Goal: Task Accomplishment & Management: Manage account settings

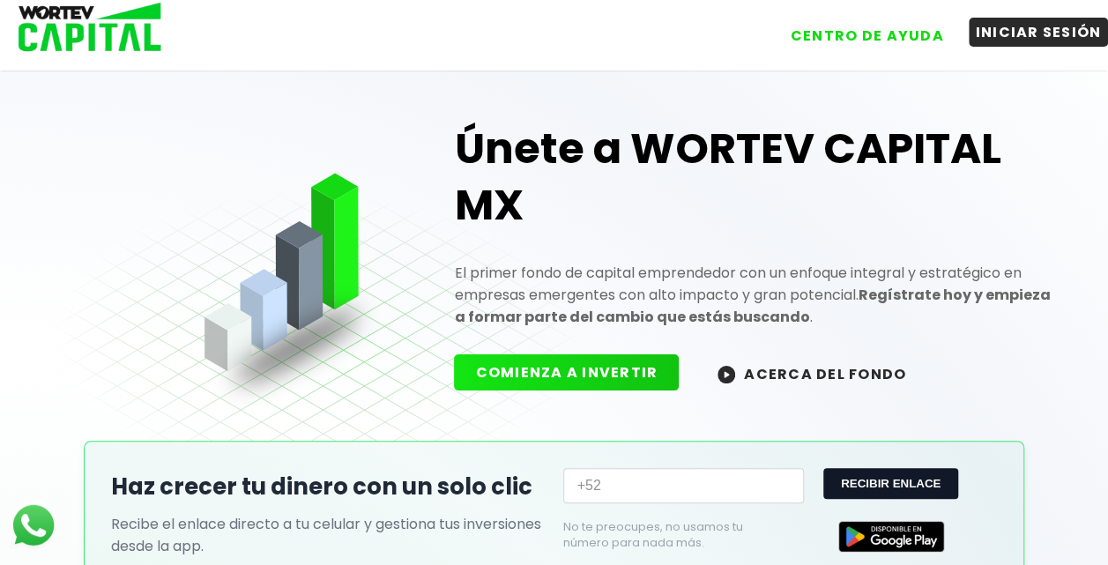
click at [1082, 30] on button "INICIAR SESIÓN" at bounding box center [1039, 32] width 140 height 29
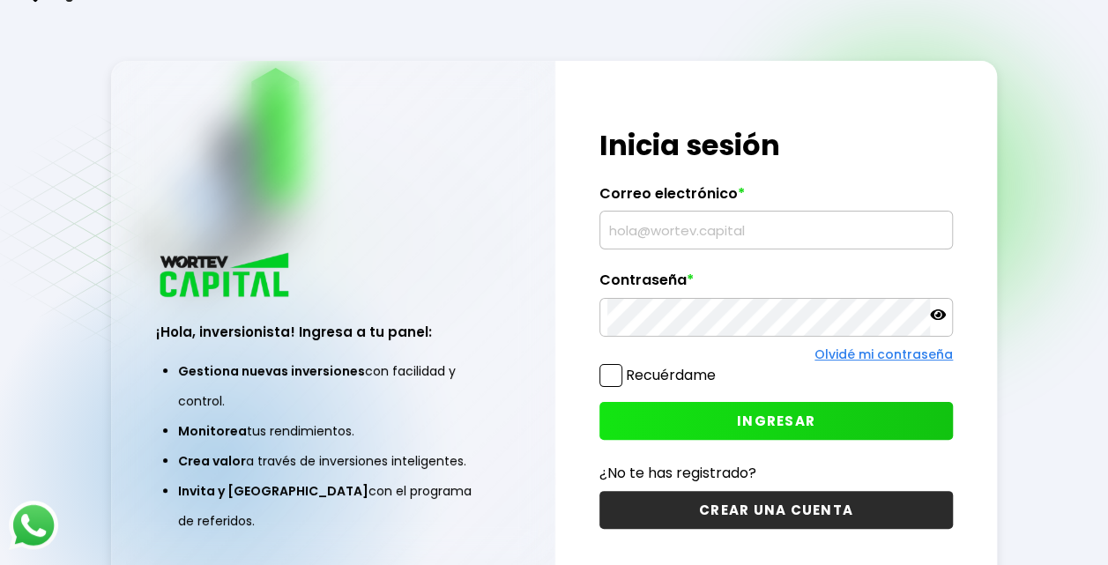
type input "[EMAIL_ADDRESS][DOMAIN_NAME]"
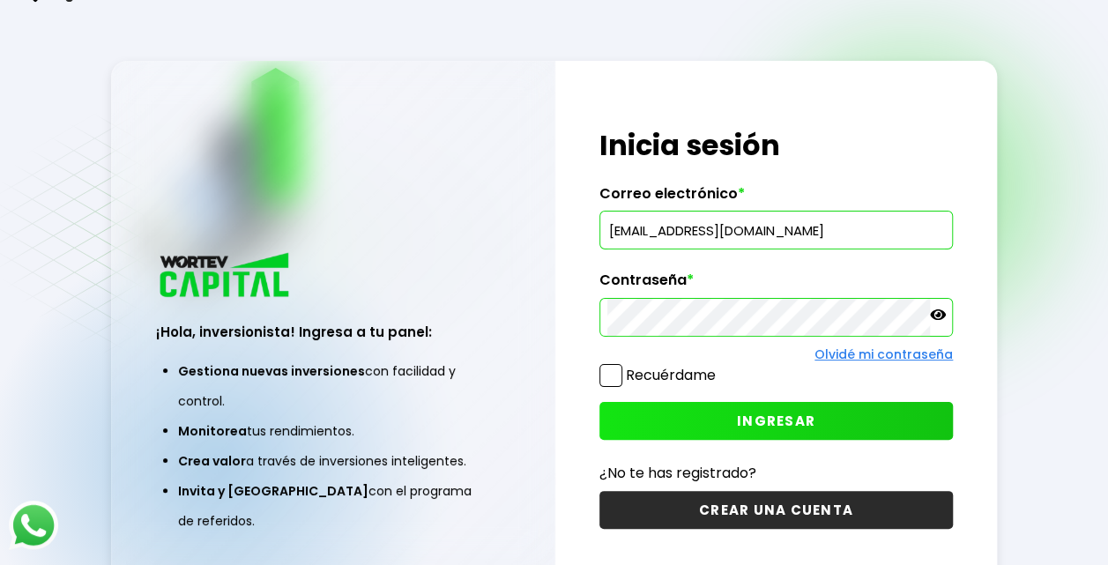
click at [674, 427] on button "INGRESAR" at bounding box center [777, 421] width 354 height 38
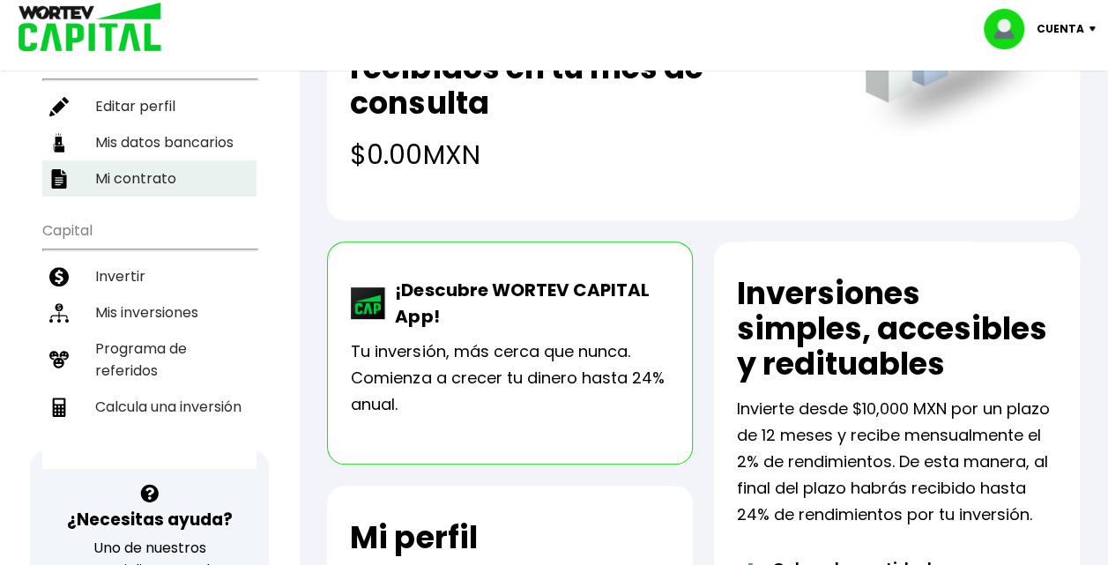
scroll to position [227, 0]
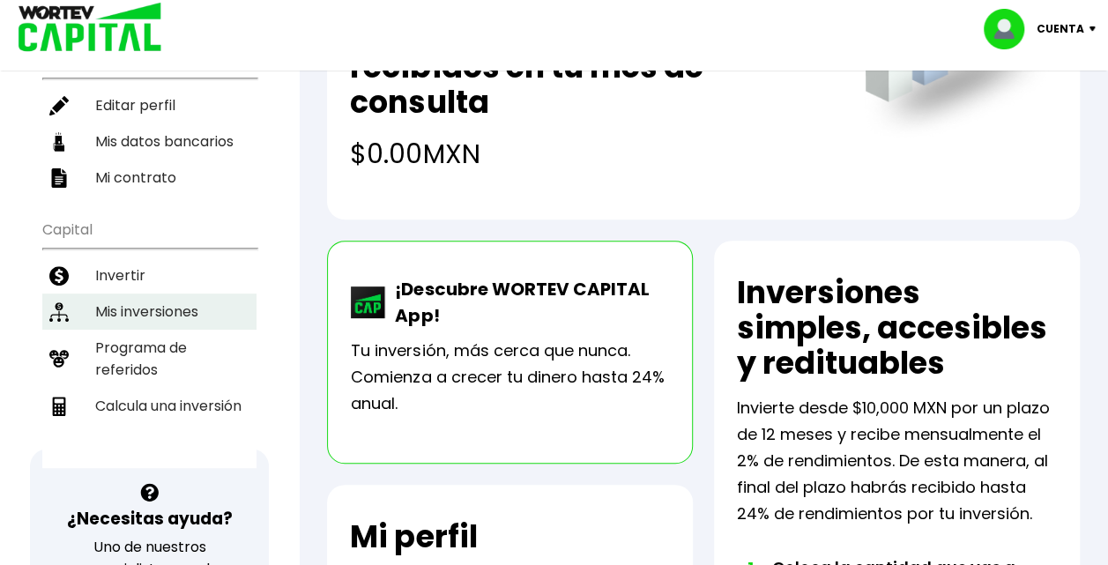
click at [158, 294] on li "Mis inversiones" at bounding box center [149, 312] width 214 height 36
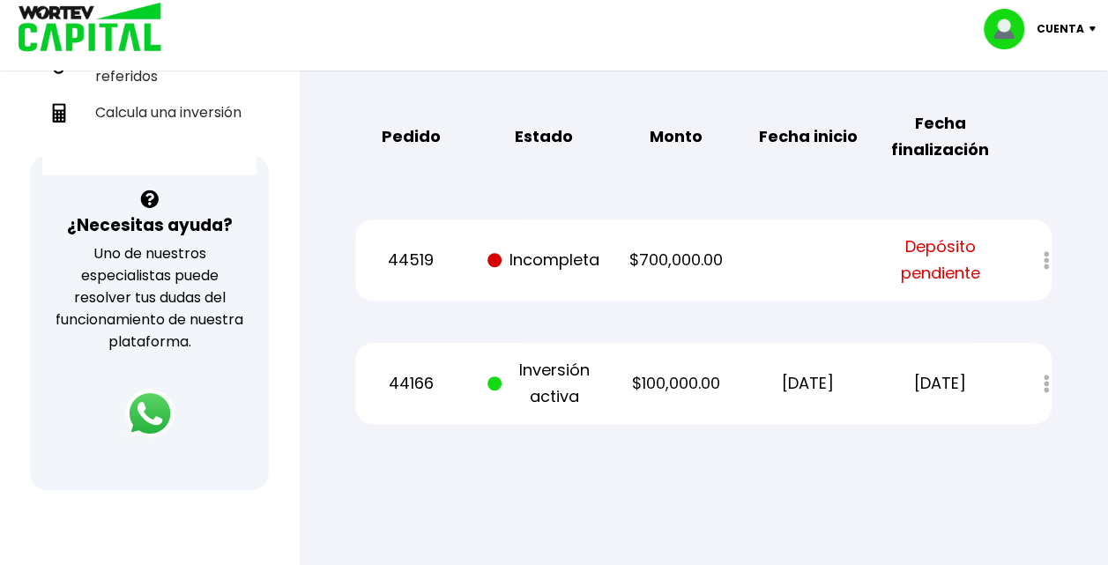
scroll to position [519, 0]
click at [1048, 261] on div at bounding box center [1035, 261] width 34 height 38
click at [934, 392] on p "[DATE]" at bounding box center [940, 384] width 111 height 26
click at [501, 386] on span at bounding box center [495, 384] width 14 height 14
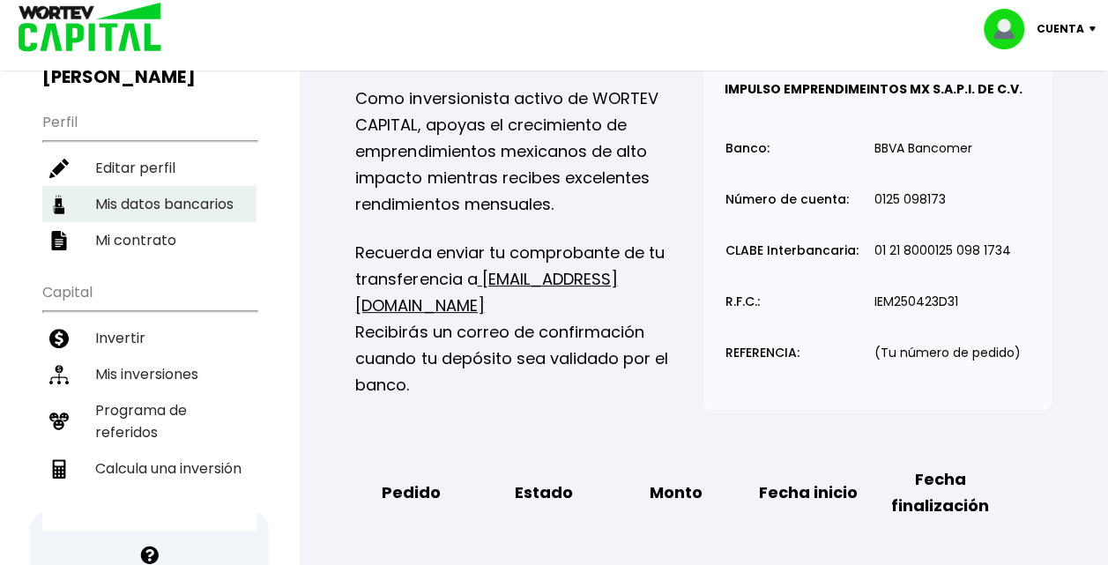
scroll to position [0, 0]
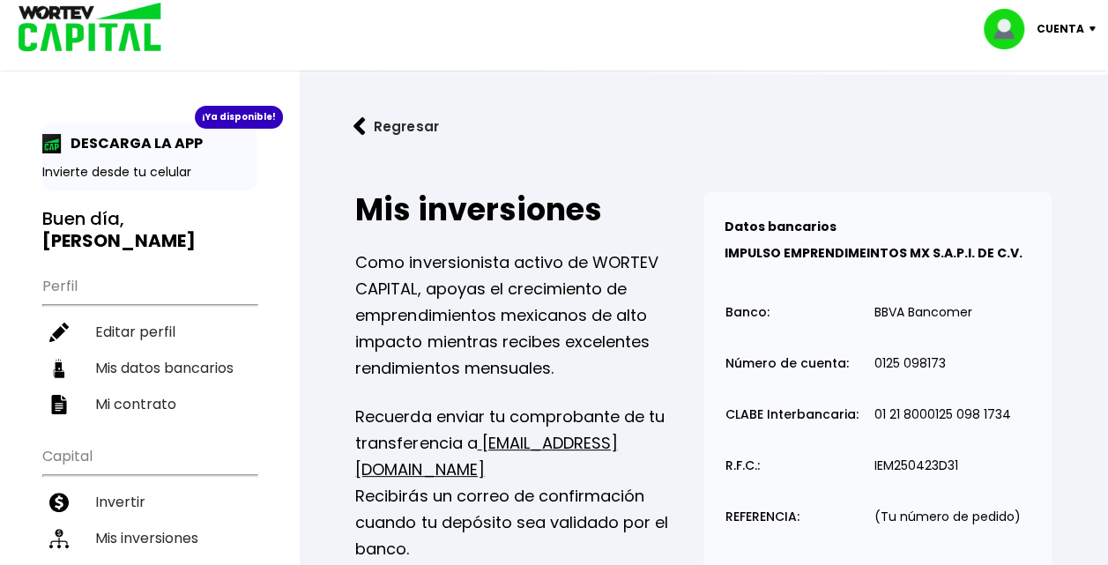
click at [367, 115] on button "Regresar" at bounding box center [396, 126] width 138 height 47
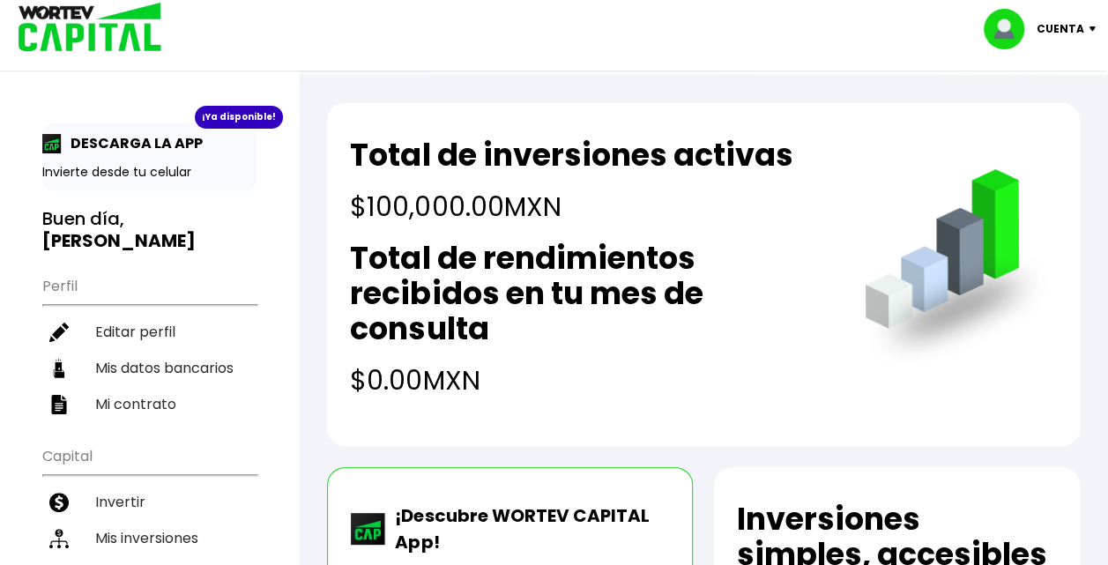
click at [1044, 21] on p "Cuenta" at bounding box center [1061, 29] width 48 height 26
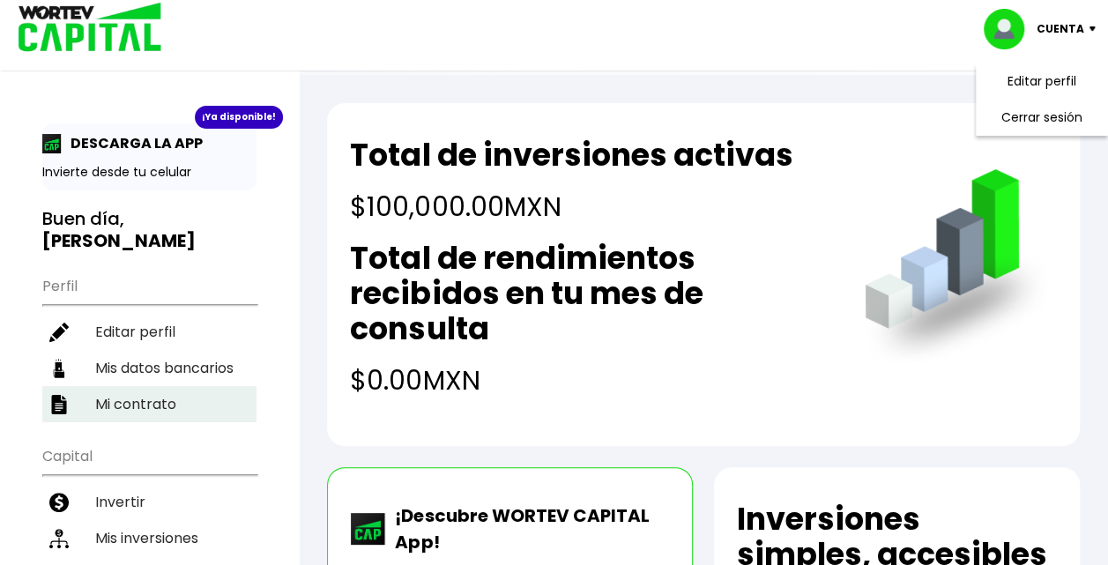
click at [143, 395] on li "Mi contrato" at bounding box center [149, 404] width 214 height 36
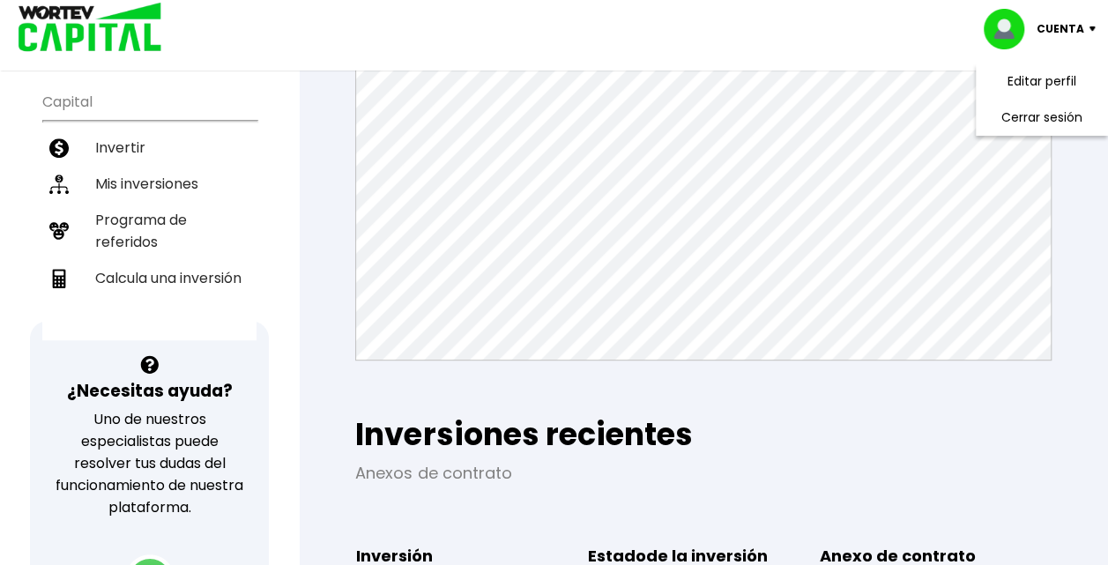
scroll to position [353, 0]
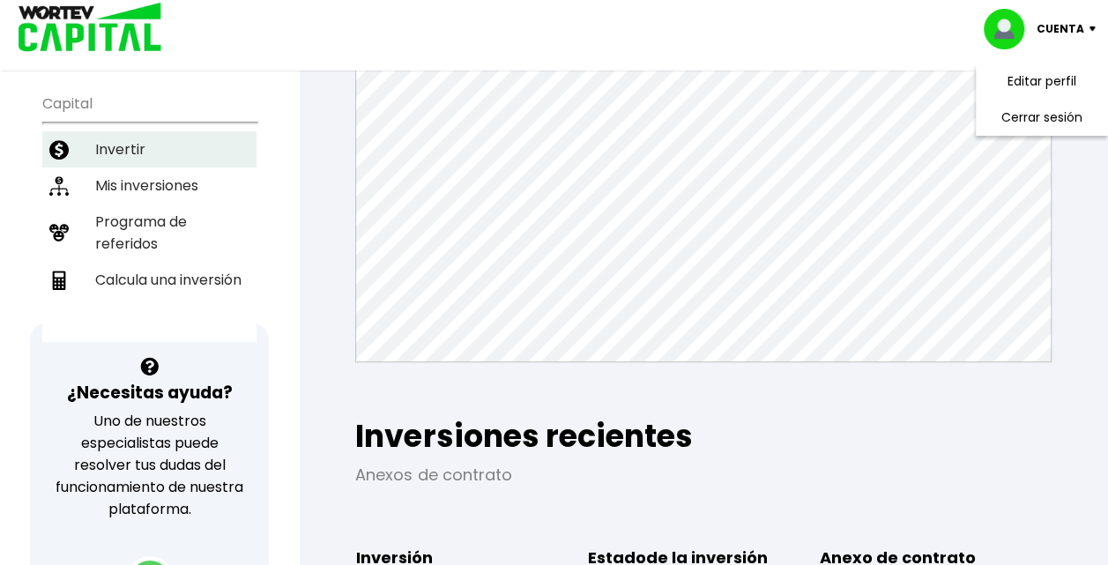
click at [101, 136] on li "Invertir" at bounding box center [149, 149] width 214 height 36
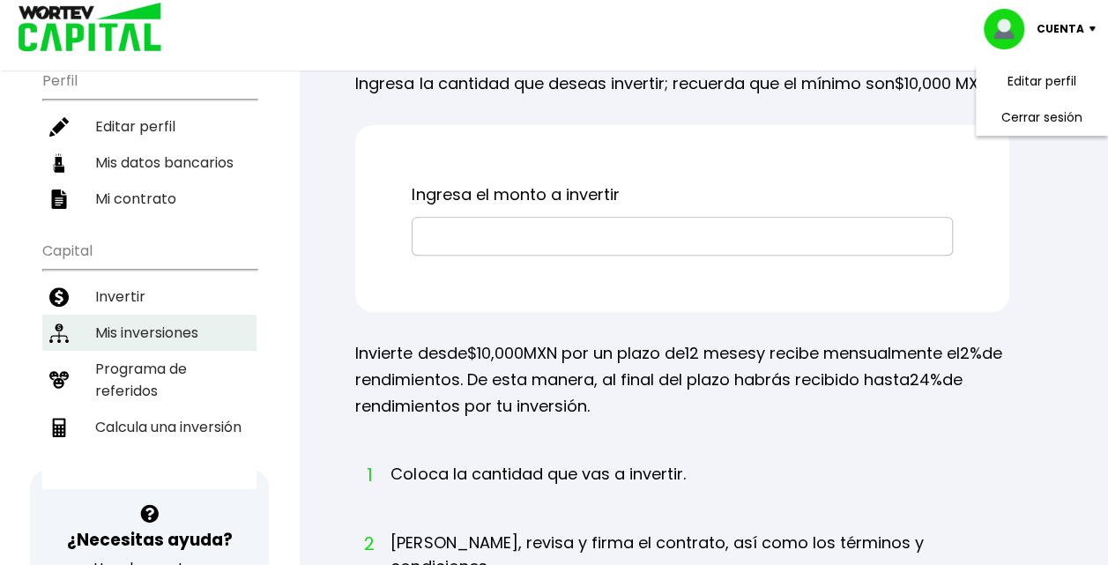
scroll to position [313, 0]
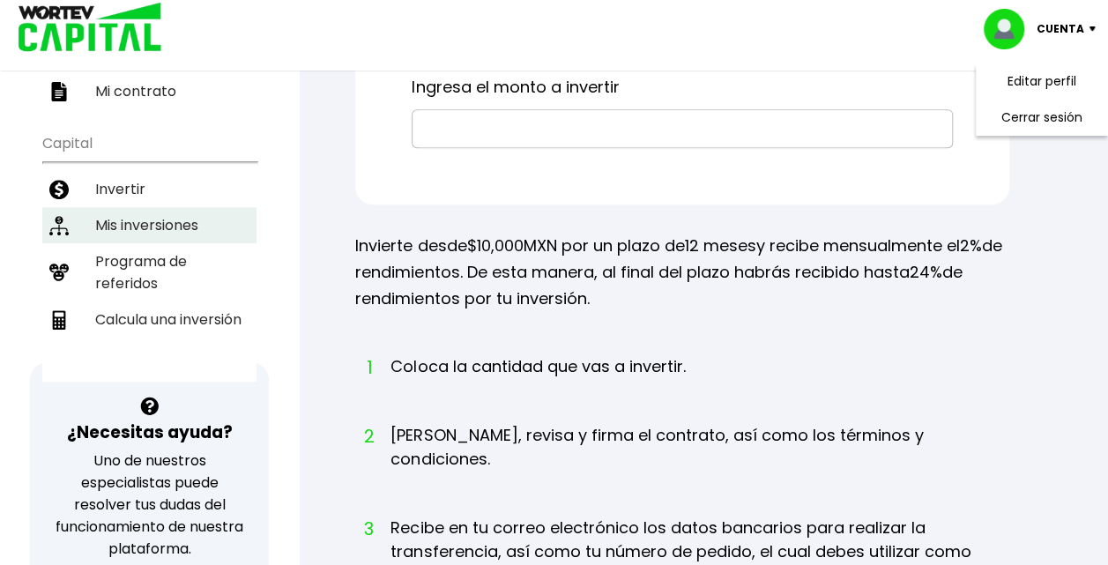
click at [104, 222] on li "Mis inversiones" at bounding box center [149, 225] width 214 height 36
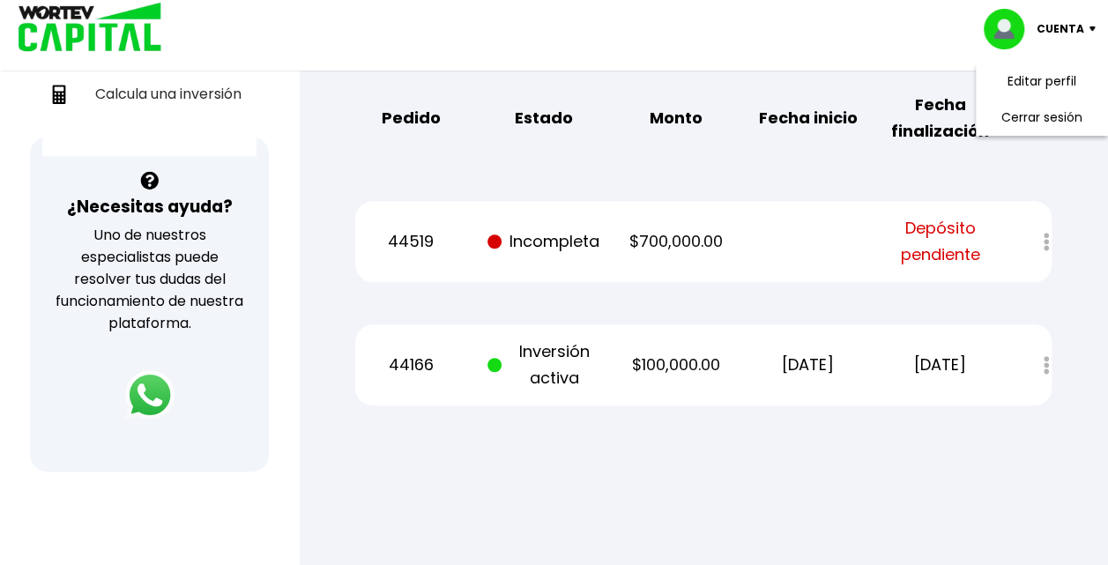
scroll to position [540, 0]
click at [668, 359] on p "$100,000.00" at bounding box center [675, 364] width 111 height 26
click at [496, 365] on span at bounding box center [495, 364] width 14 height 14
click at [414, 369] on p "44166" at bounding box center [410, 364] width 111 height 26
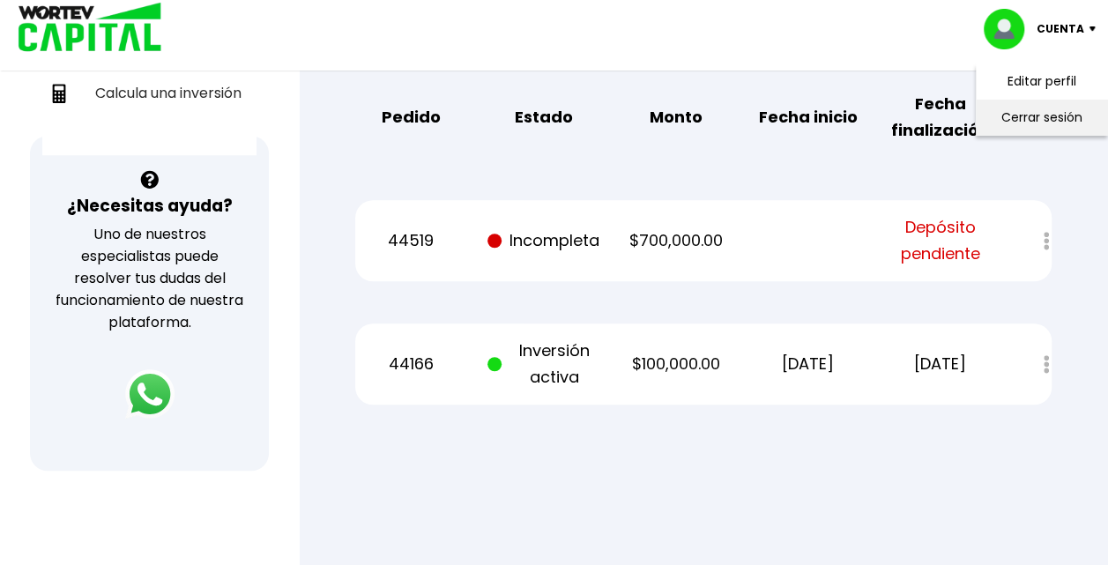
click at [1038, 116] on li "Cerrar sesión" at bounding box center [1042, 118] width 141 height 36
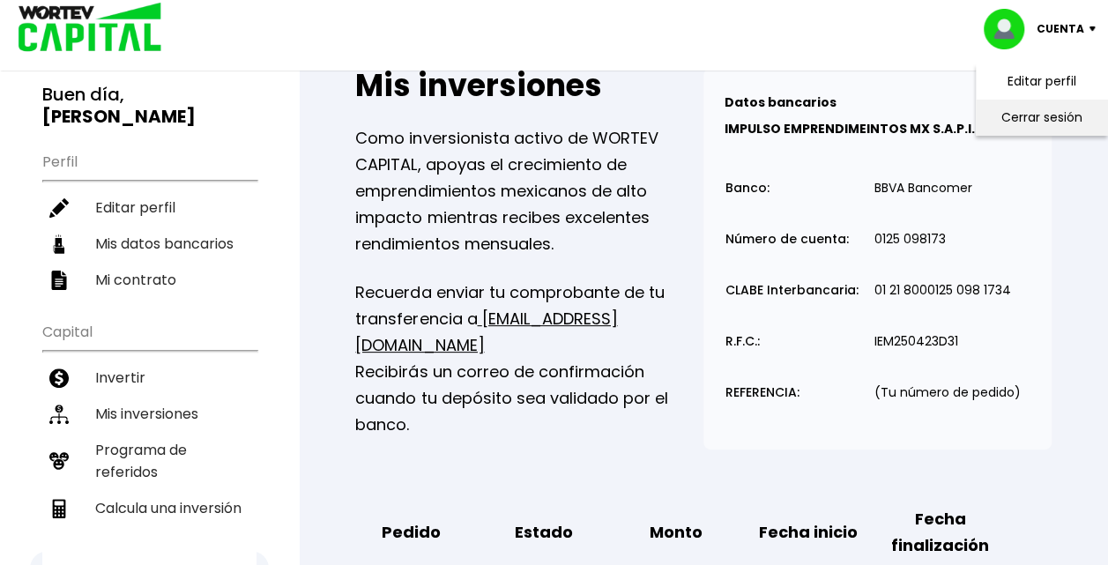
scroll to position [540, 0]
